Goal: Register for event/course

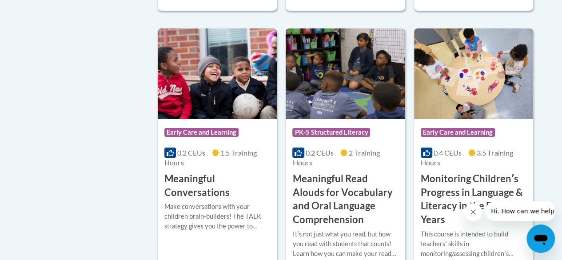
scroll to position [1495, 0]
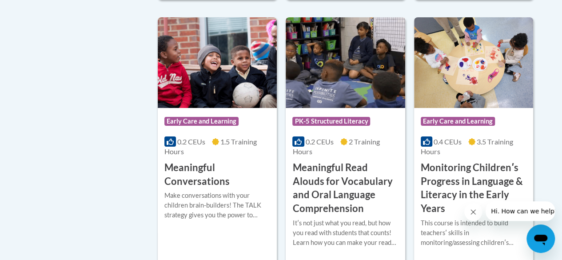
click at [352, 39] on img at bounding box center [345, 62] width 119 height 91
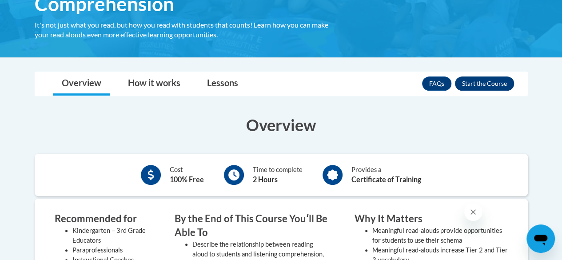
scroll to position [212, 0]
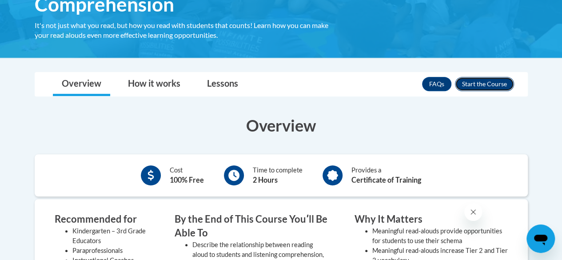
click at [469, 80] on button "Enroll" at bounding box center [484, 84] width 59 height 14
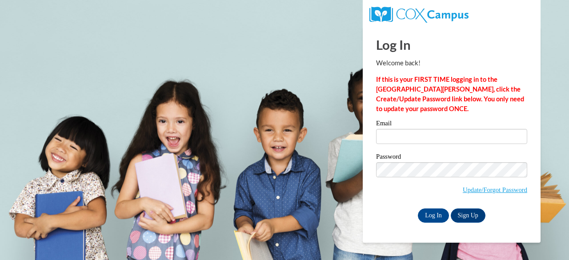
click at [410, 144] on div "Email" at bounding box center [451, 135] width 151 height 31
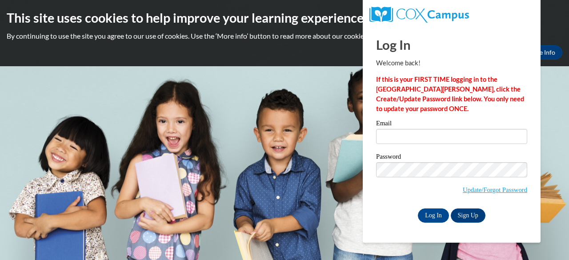
click at [411, 140] on div "Email" at bounding box center [451, 135] width 151 height 31
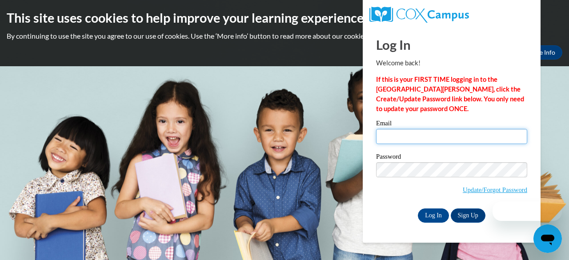
click at [411, 140] on input "Email" at bounding box center [451, 136] width 151 height 15
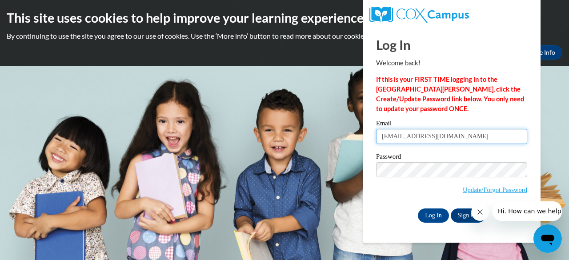
type input "bourash@w-csd.org"
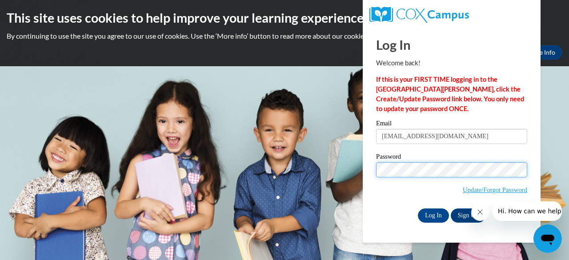
click at [418, 208] on input "Log In" at bounding box center [433, 215] width 31 height 14
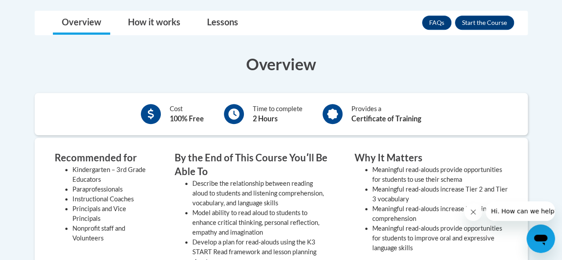
scroll to position [274, 0]
click at [485, 21] on button "Enroll" at bounding box center [484, 22] width 59 height 14
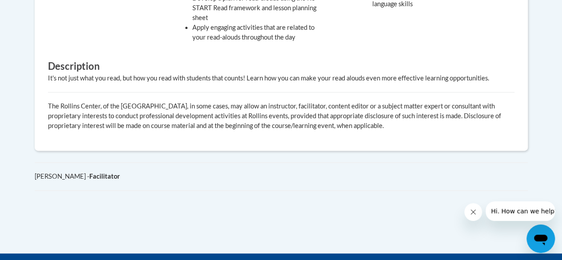
scroll to position [597, 0]
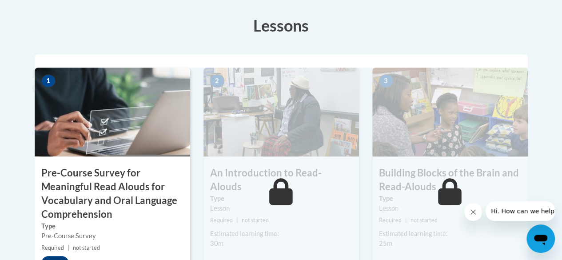
scroll to position [265, 0]
click at [119, 91] on img at bounding box center [112, 111] width 155 height 89
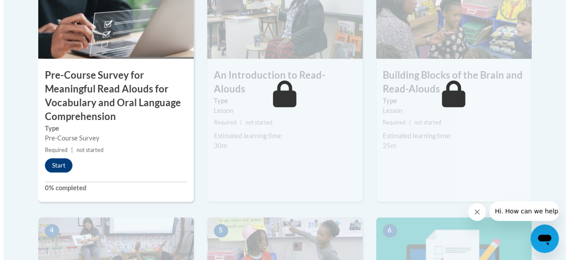
scroll to position [363, 0]
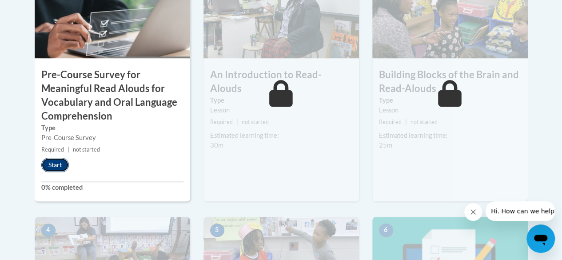
click at [53, 166] on button "Start" at bounding box center [55, 165] width 28 height 14
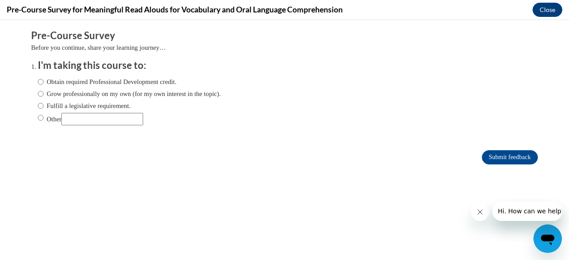
scroll to position [0, 0]
click at [38, 82] on input "Obtain required Professional Development credit." at bounding box center [41, 82] width 6 height 10
radio input "true"
click at [483, 155] on input "Submit feedback" at bounding box center [510, 157] width 56 height 14
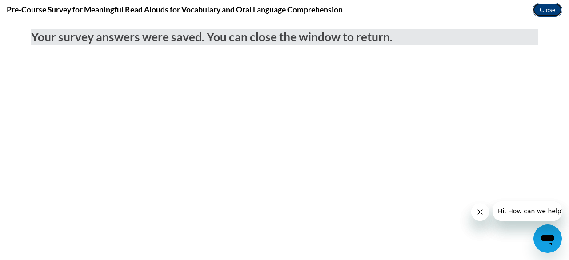
click at [544, 13] on button "Close" at bounding box center [547, 10] width 30 height 14
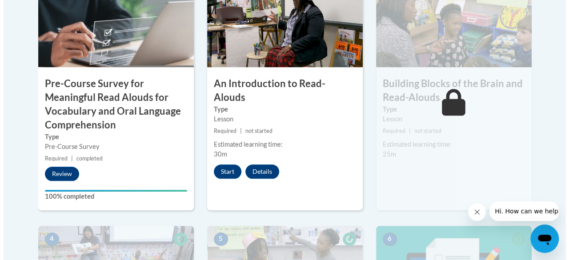
scroll to position [354, 0]
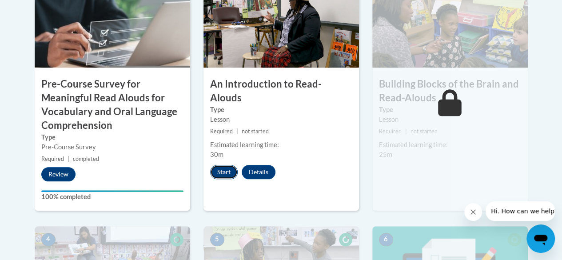
click at [224, 165] on button "Start" at bounding box center [224, 172] width 28 height 14
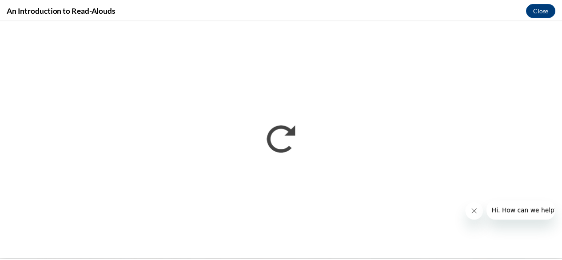
scroll to position [0, 0]
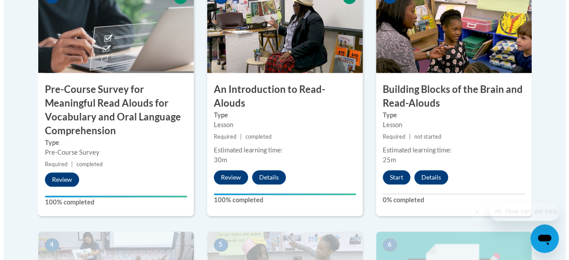
scroll to position [349, 0]
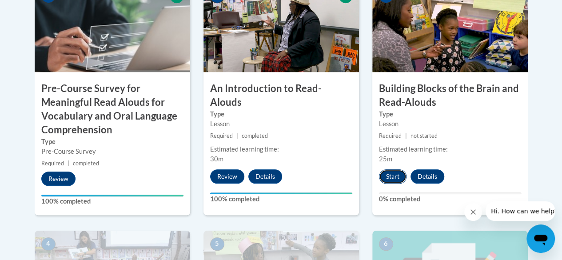
click at [393, 174] on button "Start" at bounding box center [393, 176] width 28 height 14
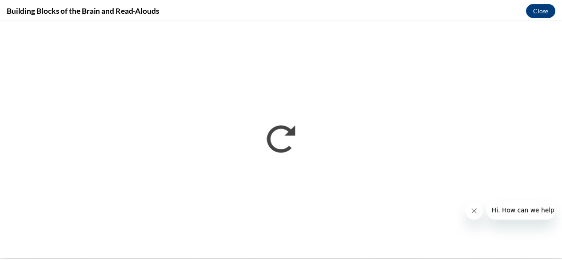
scroll to position [0, 0]
